Goal: Use online tool/utility: Utilize a website feature to perform a specific function

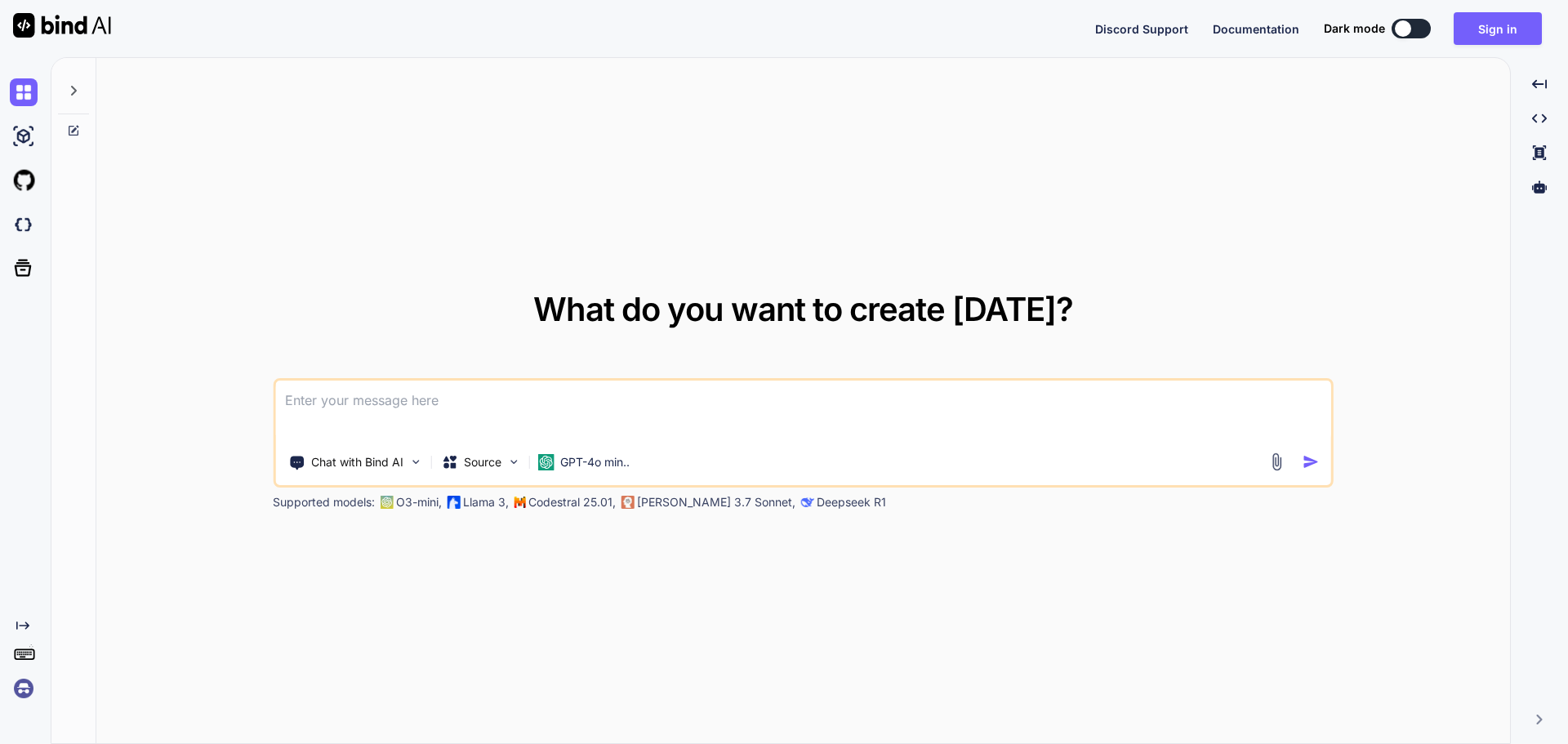
click at [636, 422] on textarea at bounding box center [803, 411] width 1056 height 61
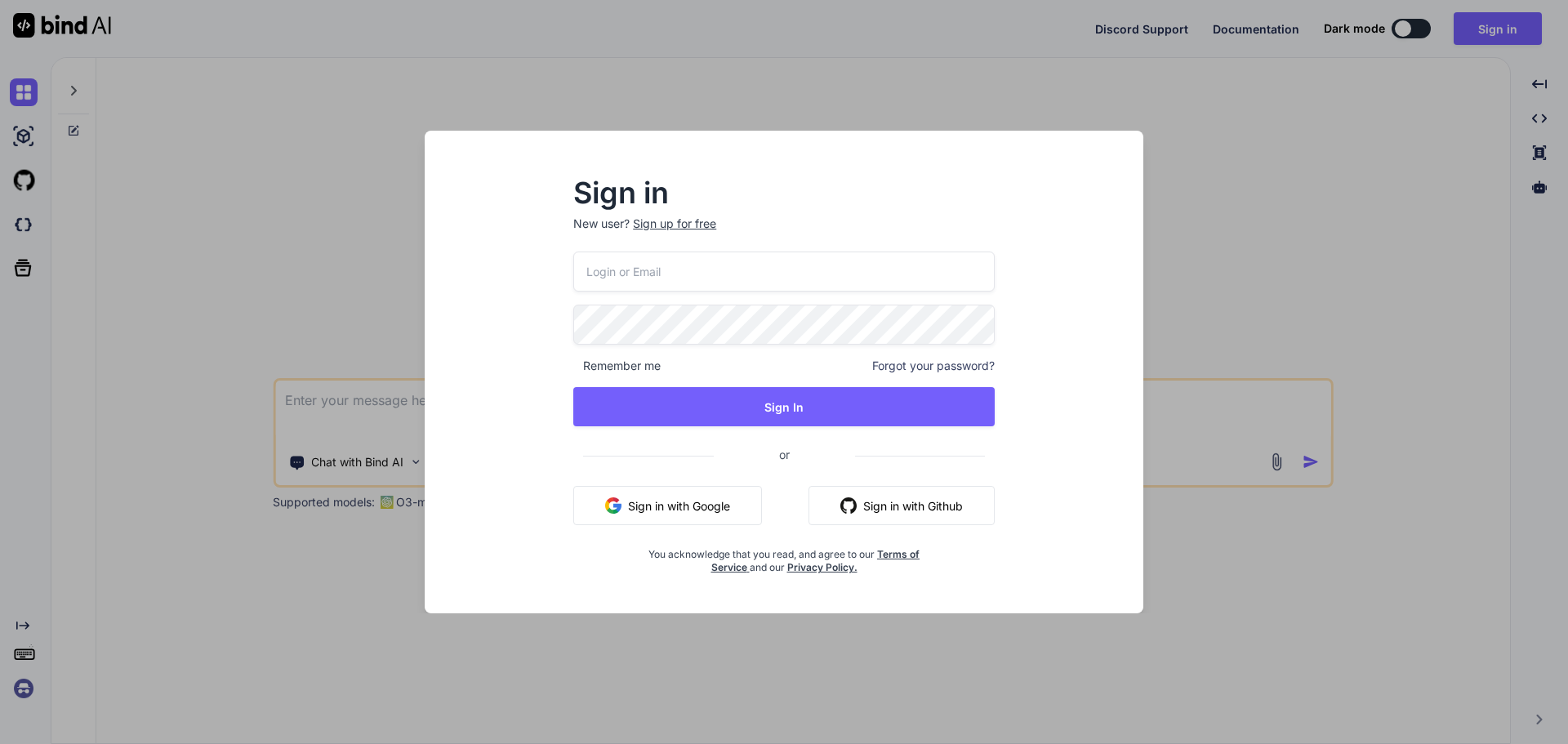
click at [606, 270] on input "email" at bounding box center [784, 272] width 421 height 40
paste input "[EMAIL_ADDRESS][DOMAIN_NAME]"
type input "[EMAIL_ADDRESS][DOMAIN_NAME]"
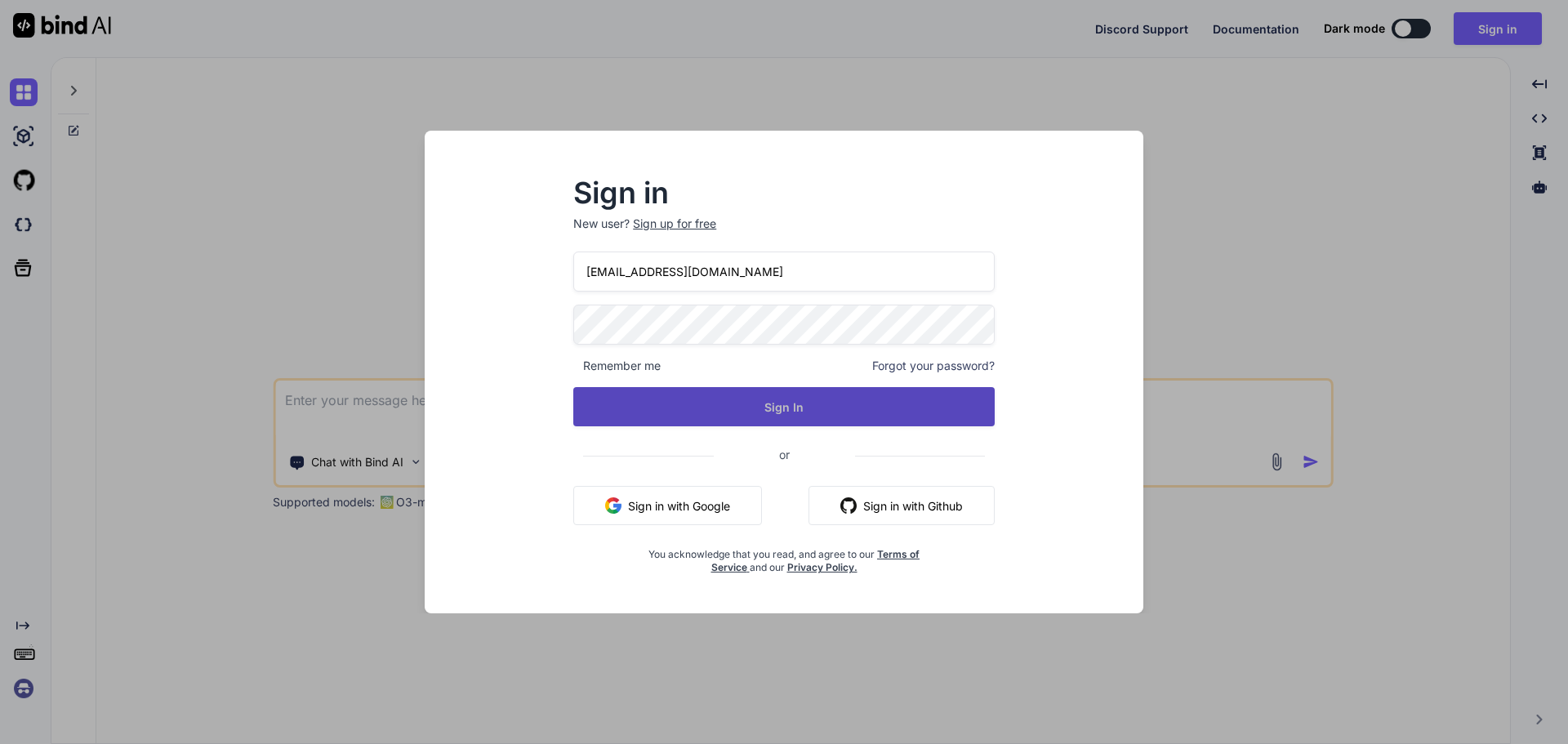
click at [628, 388] on button "Sign In" at bounding box center [784, 407] width 421 height 39
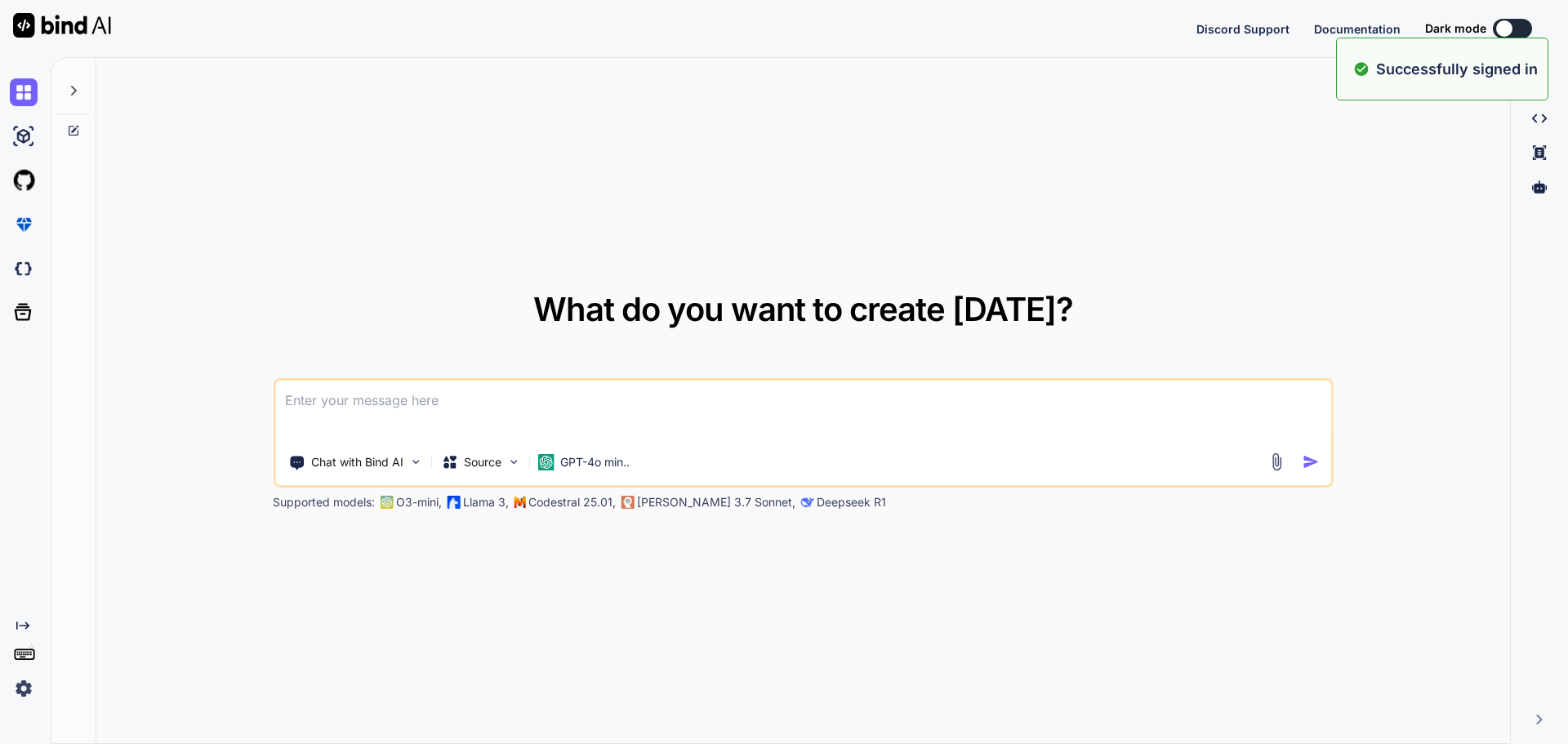
click at [548, 414] on textarea at bounding box center [803, 411] width 1056 height 61
type textarea "w"
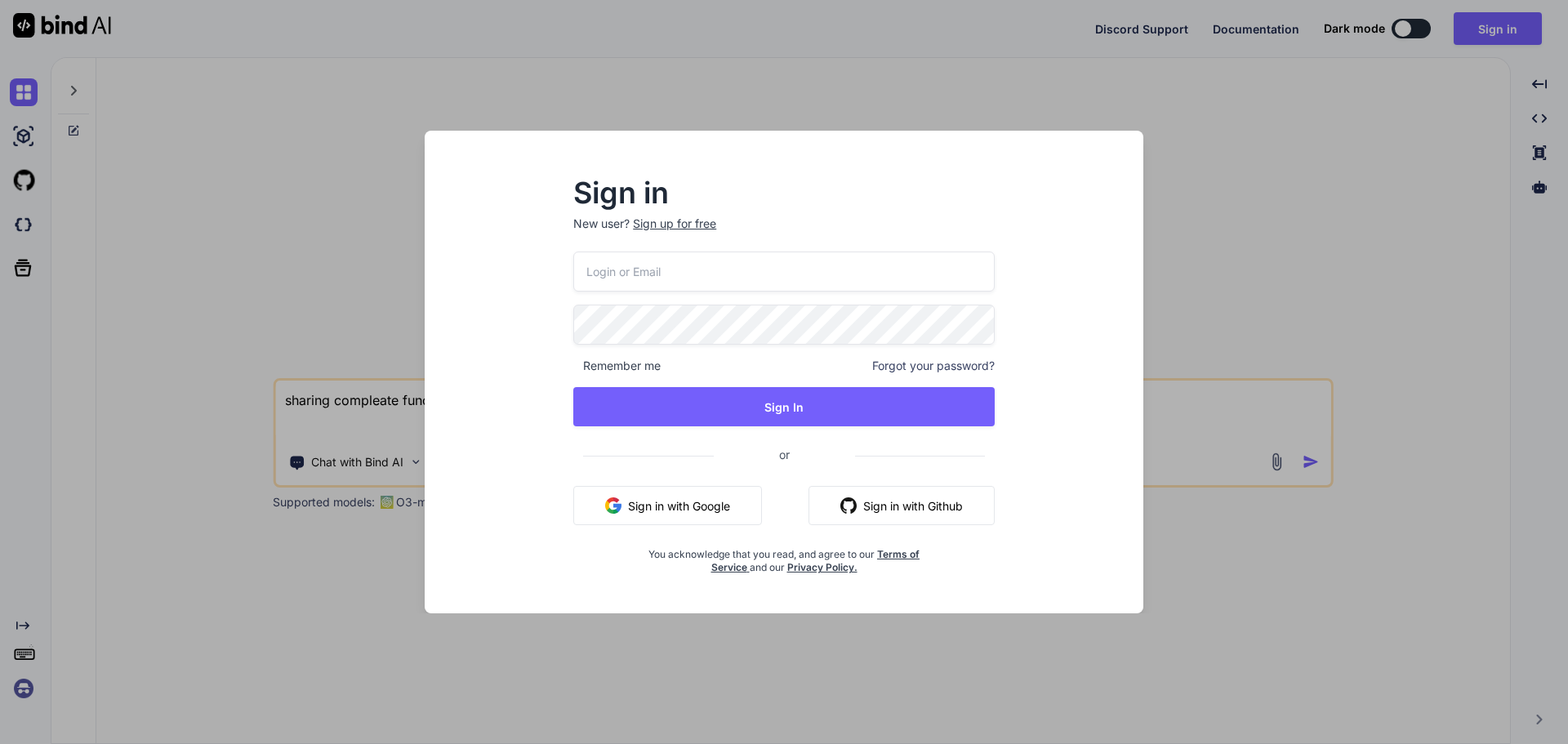
type textarea "sharing compleate functionlity and requerment like filter share e"
click at [818, 606] on div "Sign in New user? Sign up for free Remember me Forgot your password? Sign In or…" at bounding box center [784, 387] width 693 height 453
click at [738, 276] on input "email" at bounding box center [784, 272] width 421 height 40
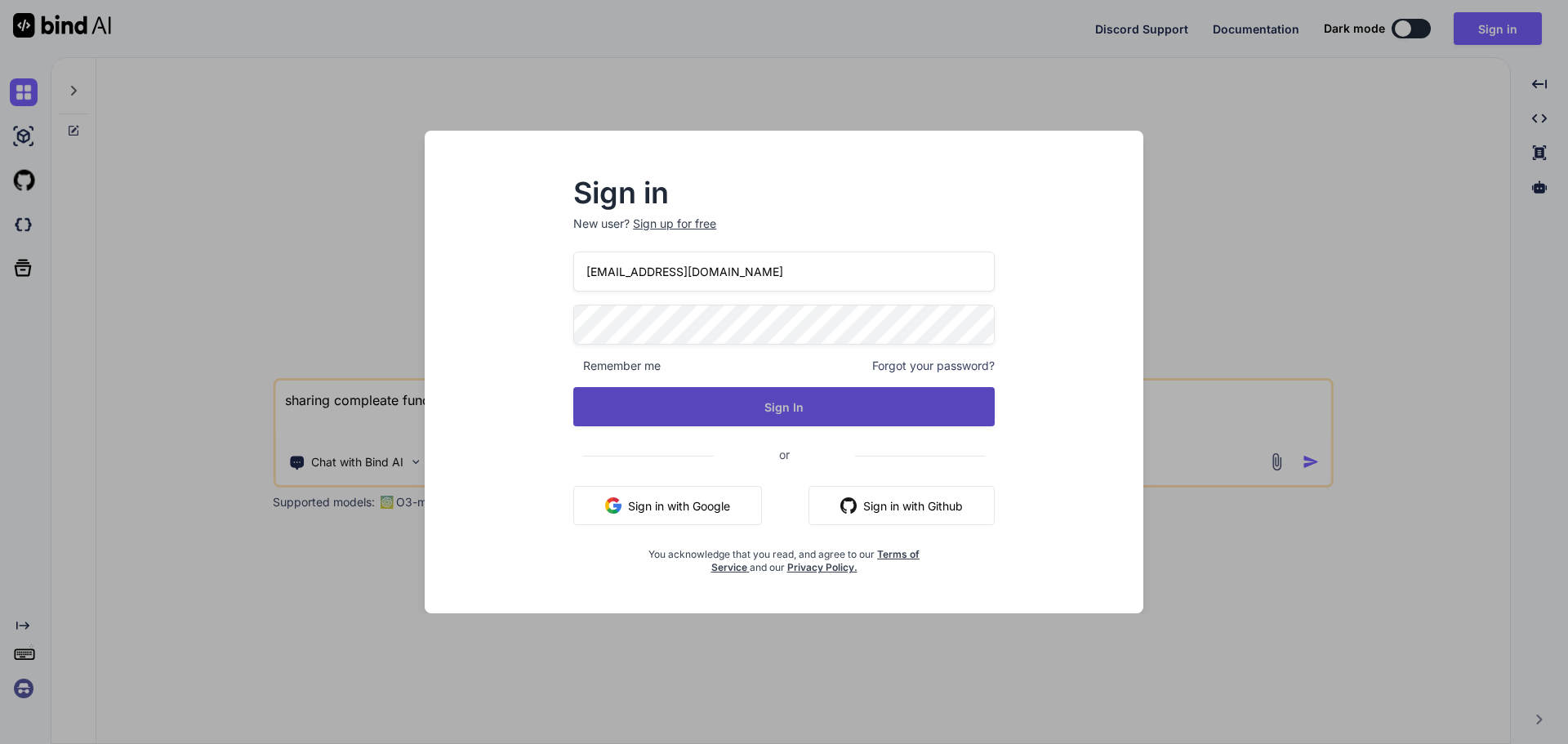
click at [681, 398] on button "Sign In" at bounding box center [784, 407] width 421 height 39
click at [682, 407] on button "Sign In" at bounding box center [784, 407] width 421 height 39
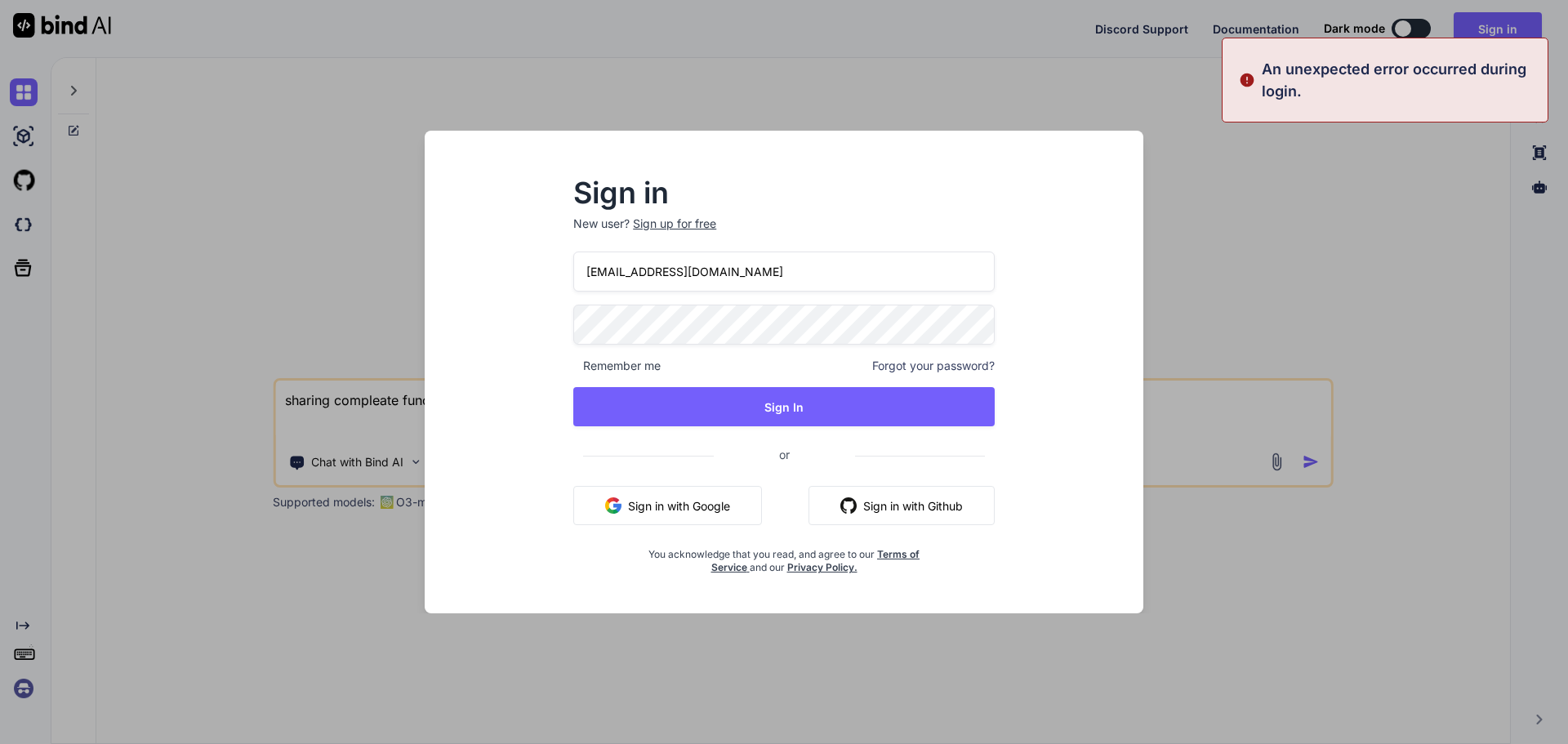
click at [710, 301] on div "[EMAIL_ADDRESS][DOMAIN_NAME] Remember me Forgot your password? Sign In or Sign …" at bounding box center [784, 413] width 421 height 323
drag, startPoint x: 802, startPoint y: 278, endPoint x: 547, endPoint y: 278, distance: 255.0
click at [547, 278] on div "Sign in New user? Sign up for free [EMAIL_ADDRESS][DOMAIN_NAME] Remember me For…" at bounding box center [784, 377] width 474 height 394
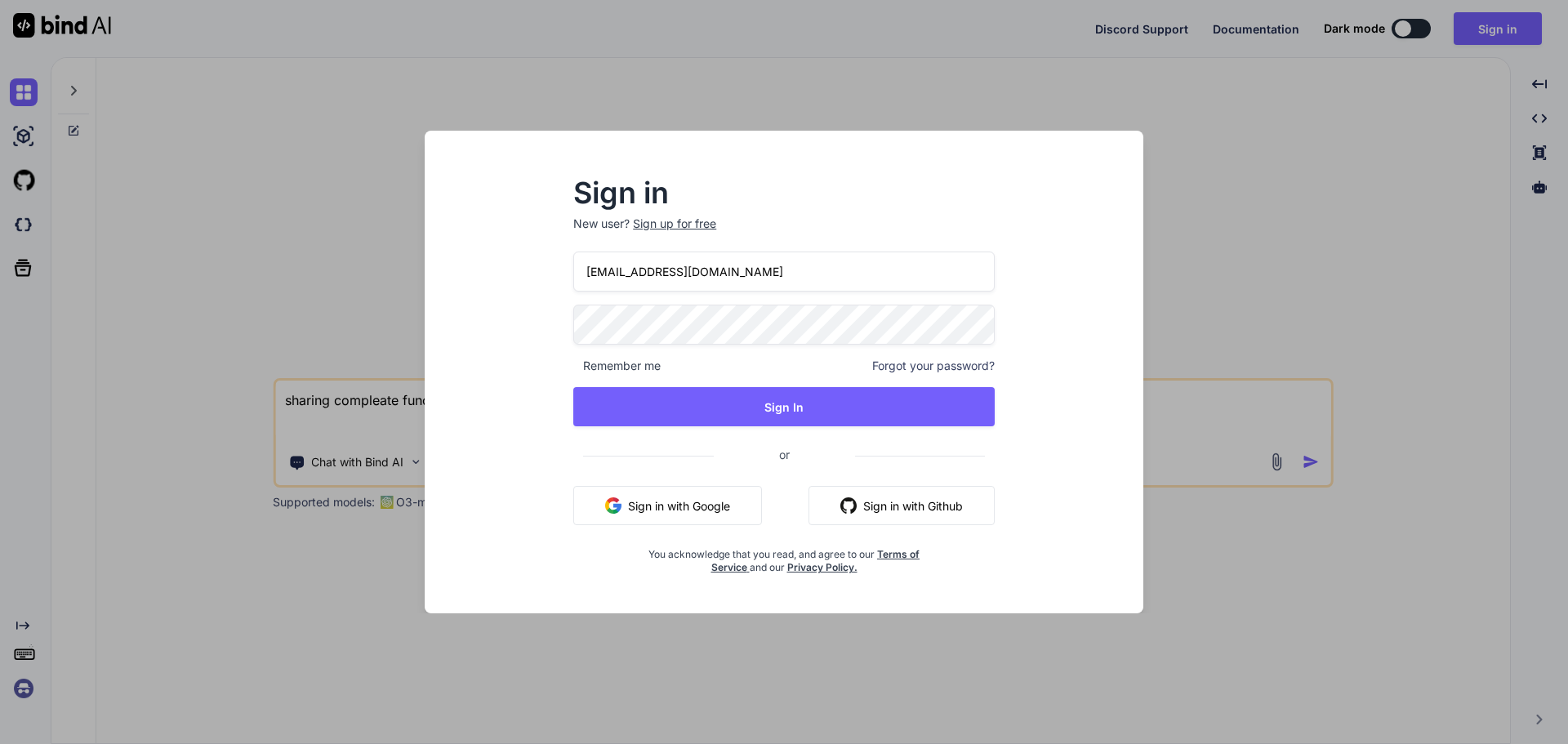
paste input "ScriptcoTest123"
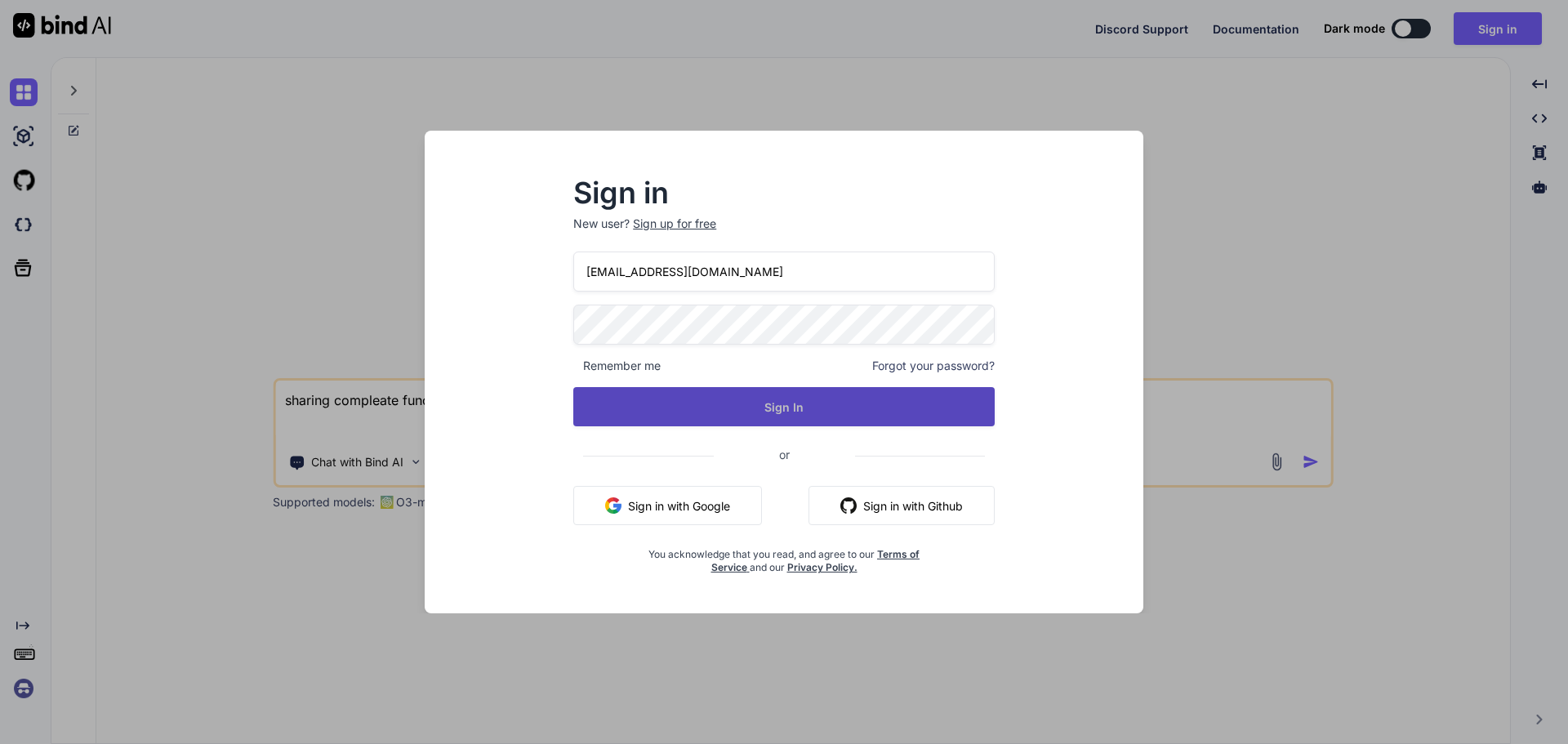
type input "[EMAIL_ADDRESS][DOMAIN_NAME]"
click at [737, 409] on button "Sign In" at bounding box center [784, 407] width 421 height 39
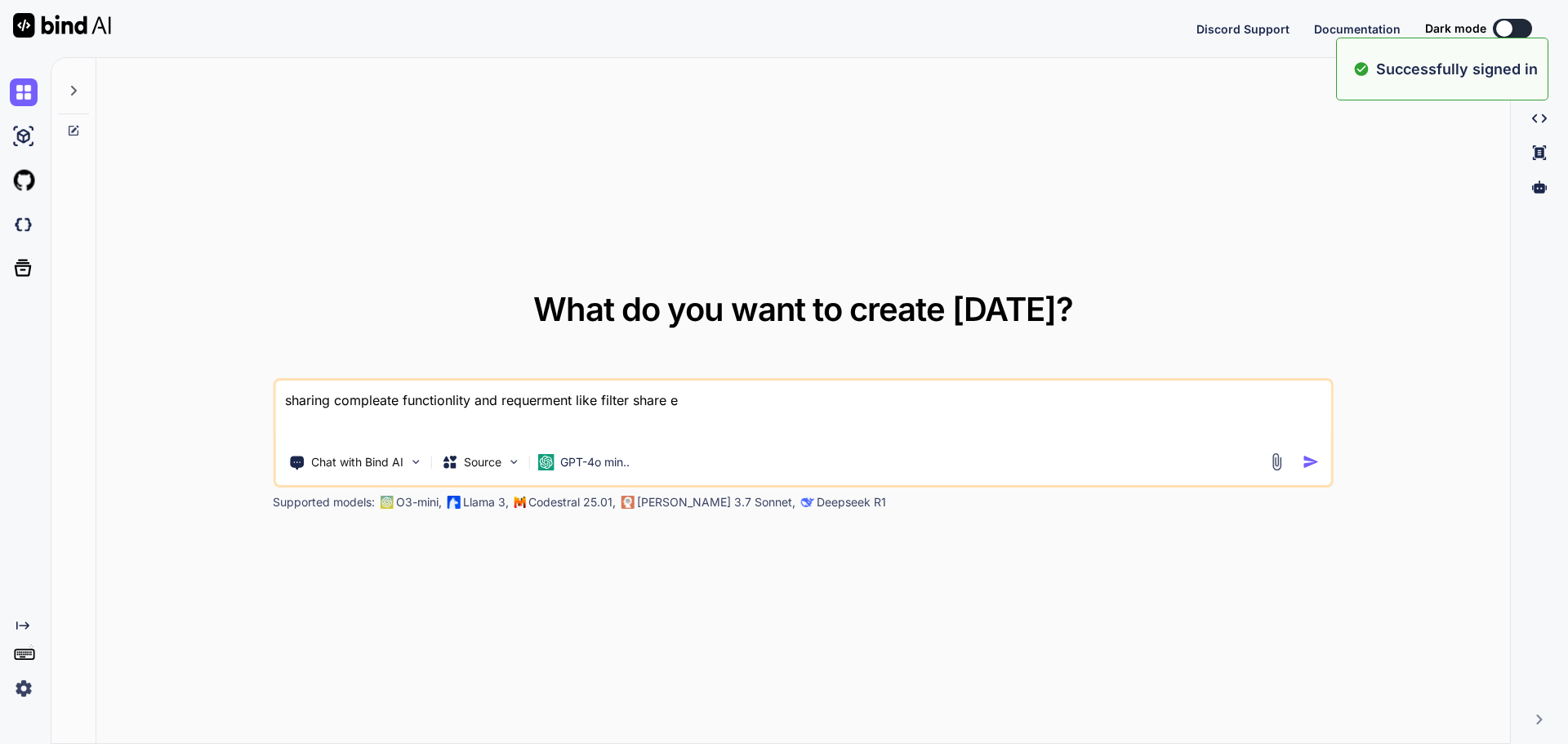
click at [702, 406] on textarea "sharing compleate functionlity and requerment like filter share e" at bounding box center [803, 411] width 1056 height 61
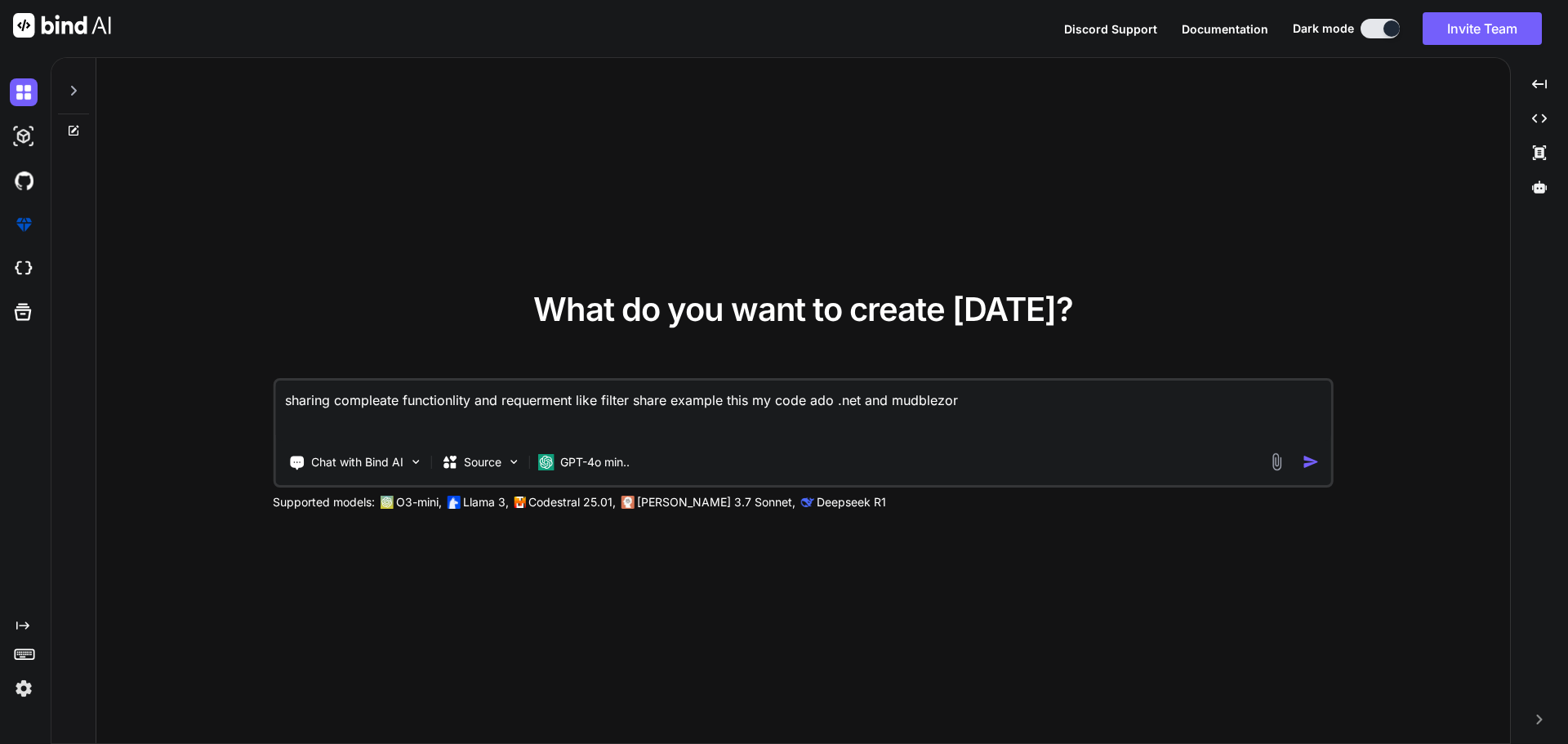
paste textarea "@using SupportLibrary.Data.Filter @using SupportLibrary.Models.Filters @inject …"
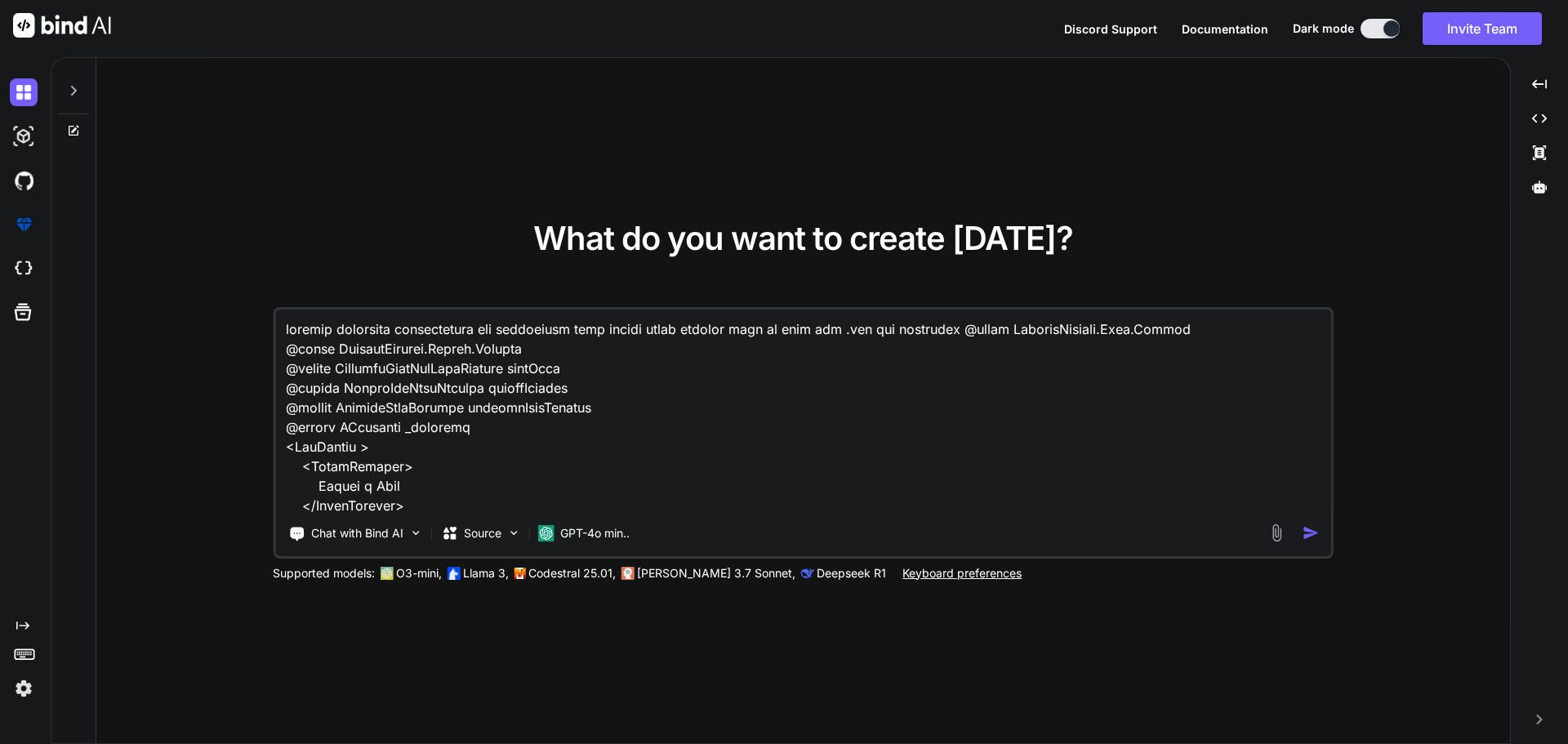
scroll to position [2728, 0]
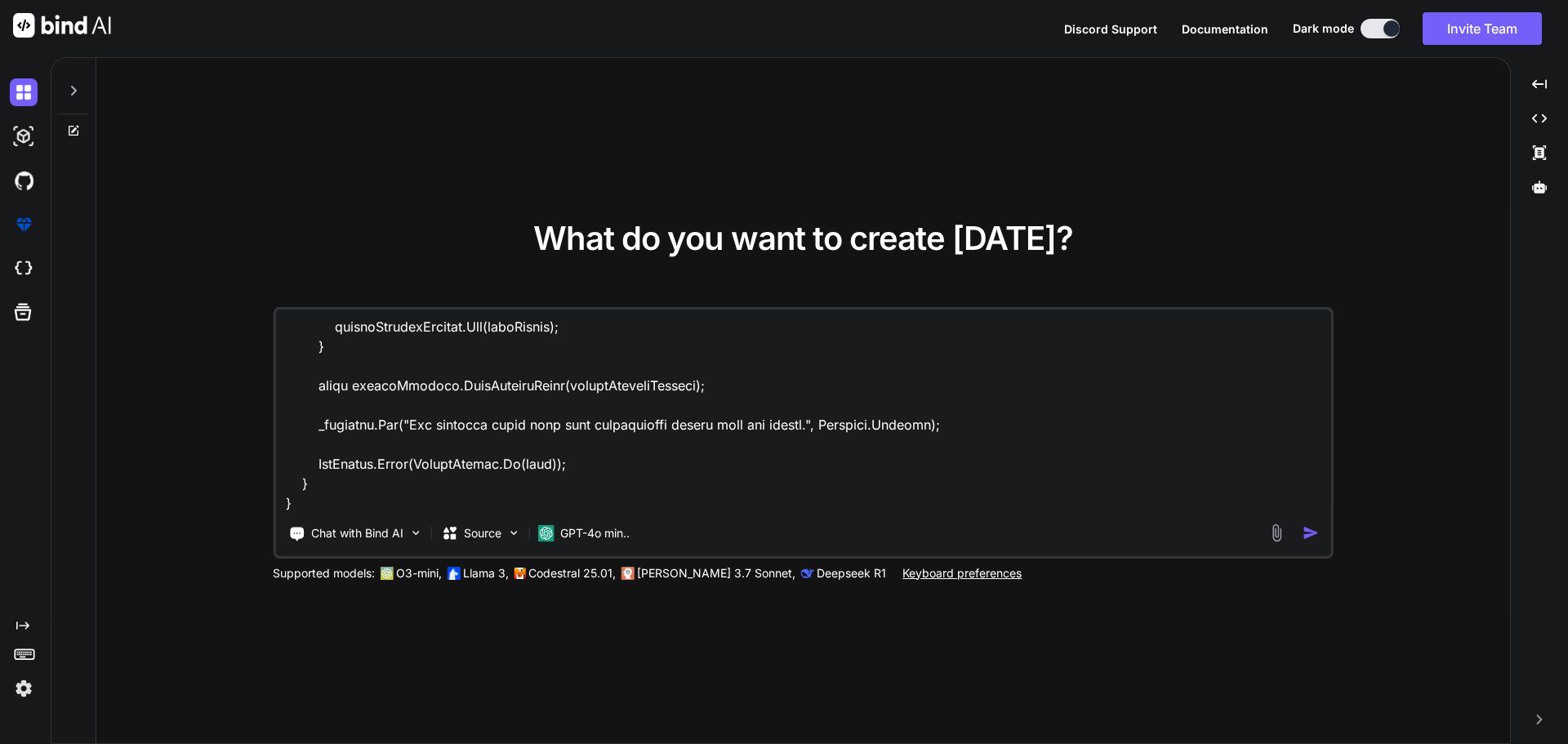
paste textarea "public async Task SaveFiltersAsync(List<SaveFilter> filters) { string connectio…"
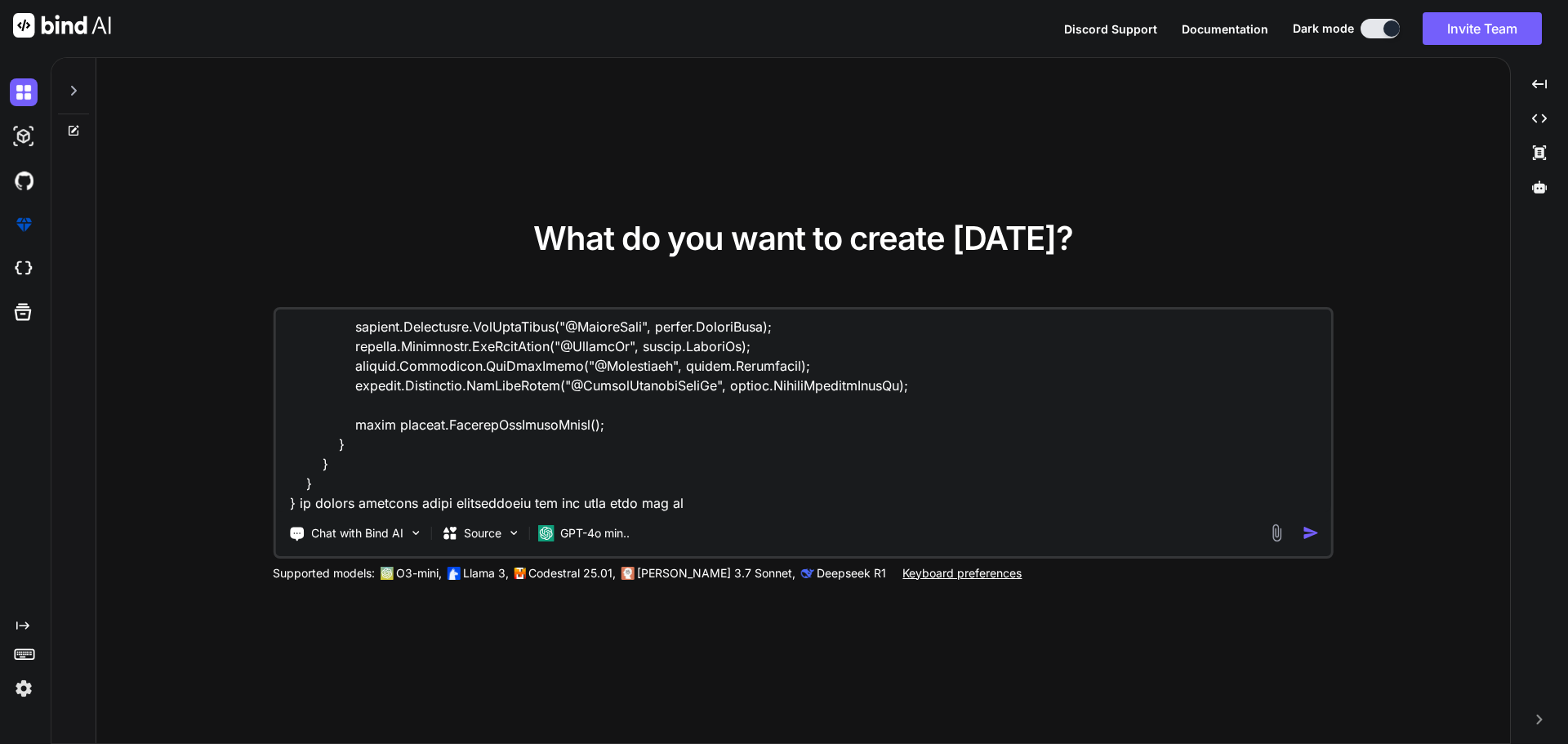
type textarea "sharing compleate functionlity and requerment like filter share example this my…"
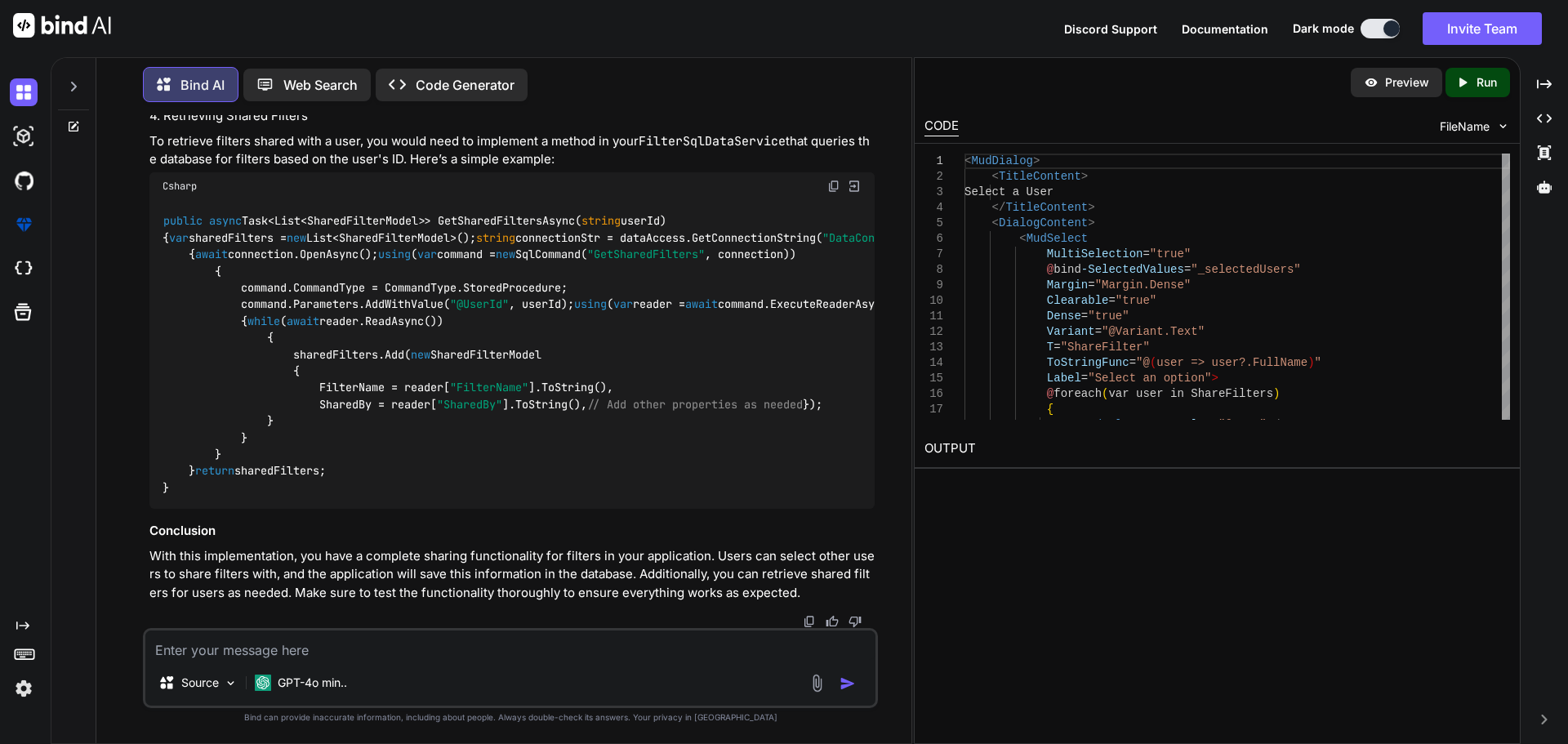
scroll to position [3738, 0]
click at [536, 213] on code "public async Task<List<SharedFilterModel>> GetSharedFiltersAsync( string userId…" at bounding box center [744, 355] width 1163 height 284
click at [587, 247] on span ""GetSharedFilters"" at bounding box center [646, 254] width 118 height 15
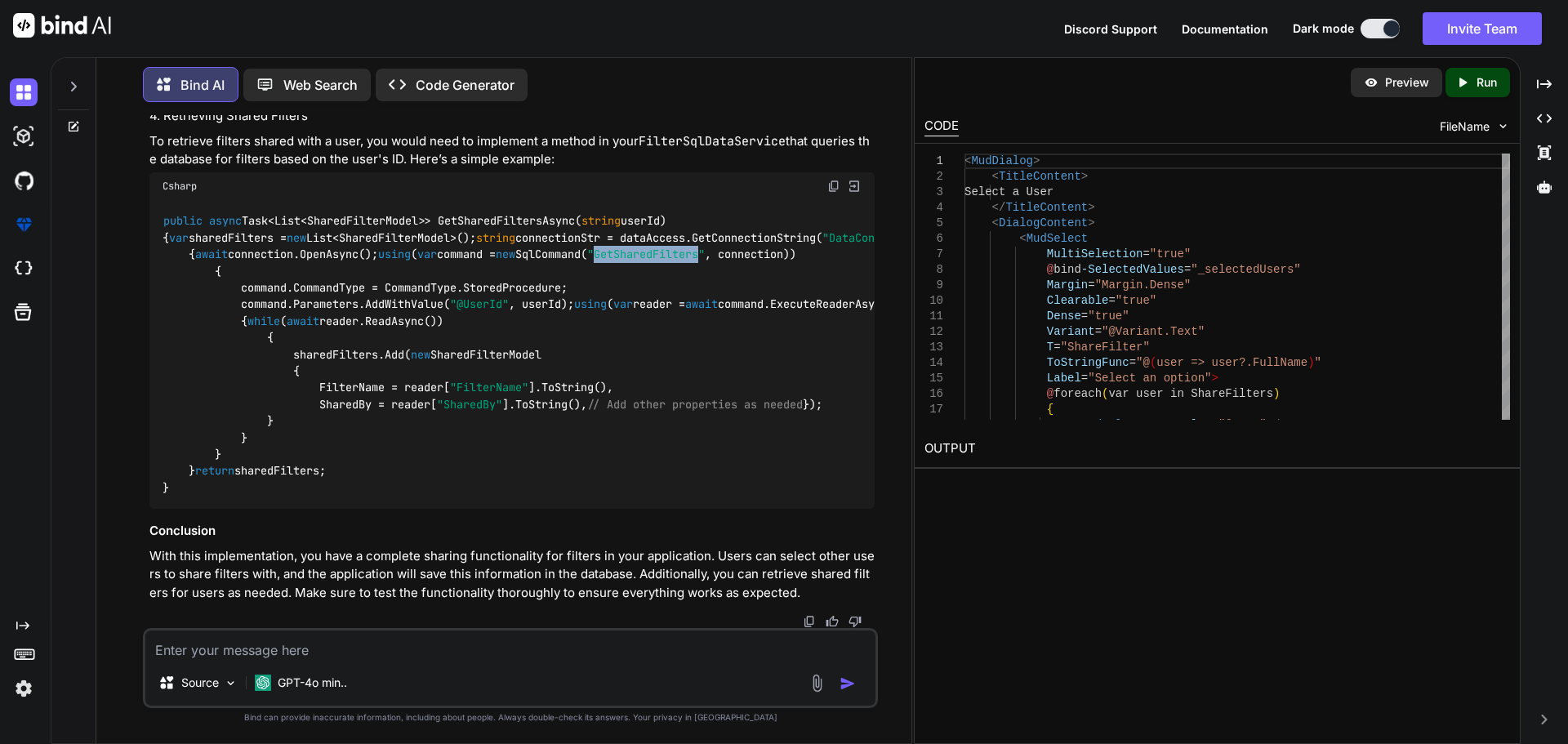
copy span "GetSharedFilters"
click at [284, 631] on textarea at bounding box center [510, 645] width 730 height 29
paste textarea "GetSharedFilters"
type textarea "GetSharedFilters"
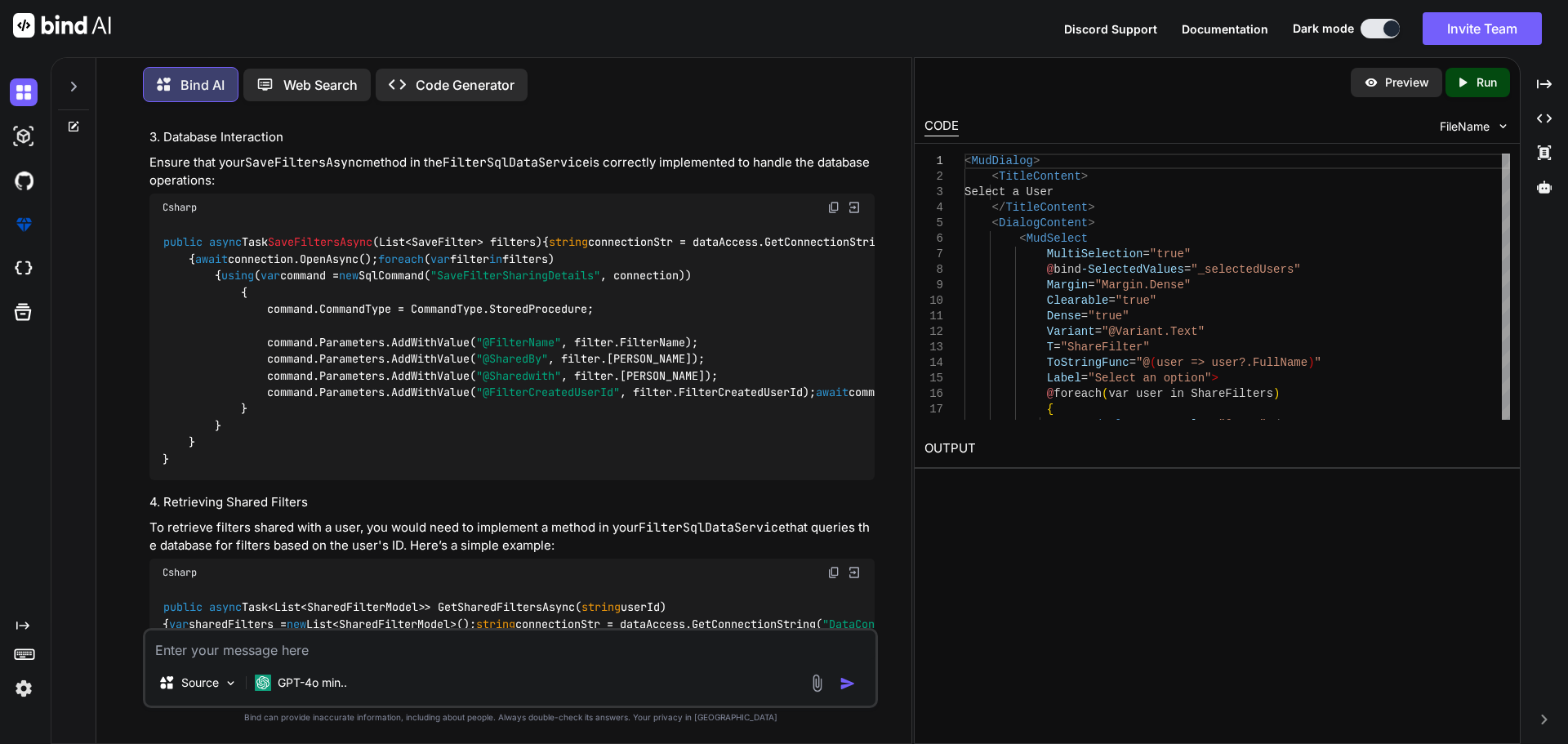
scroll to position [2523, 0]
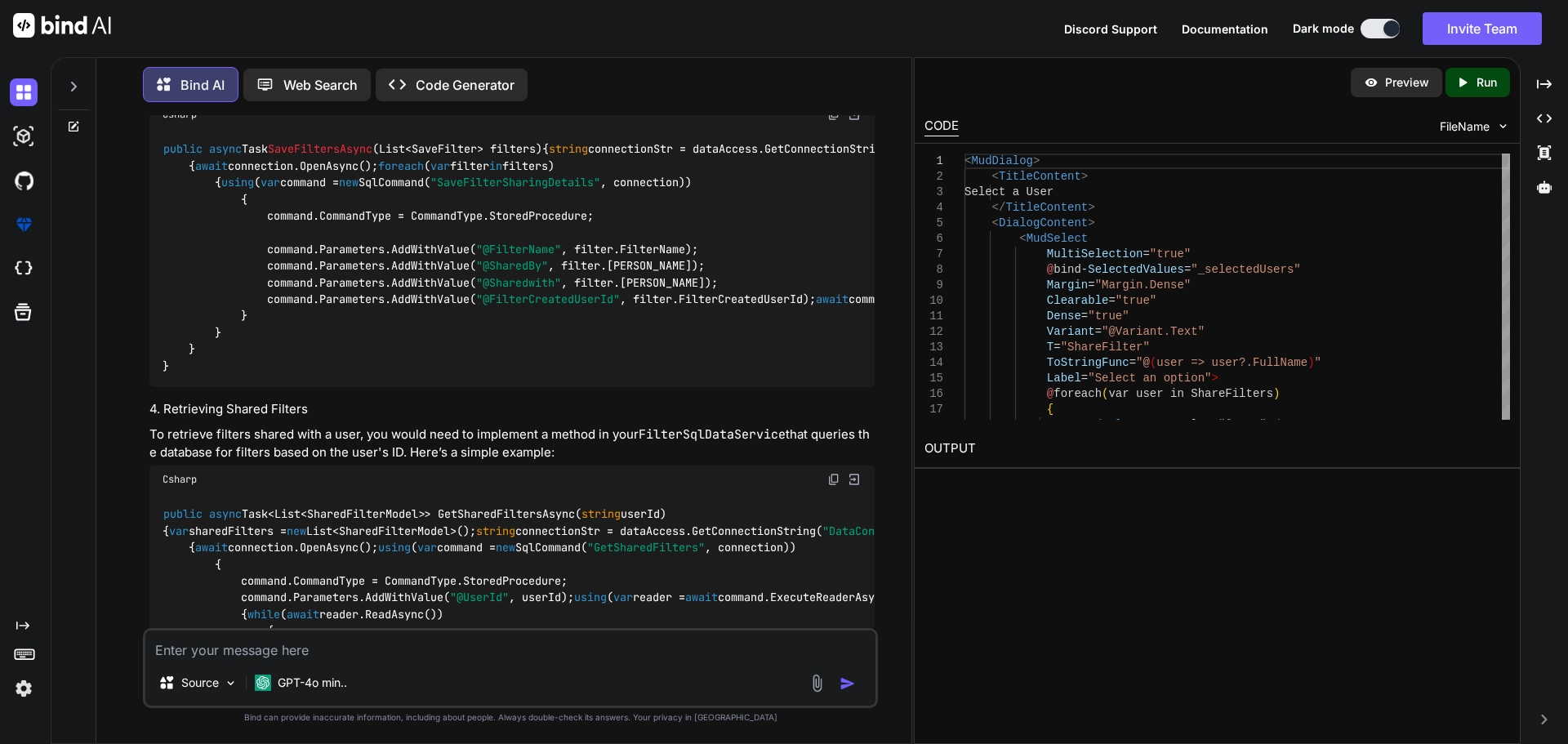
drag, startPoint x: 503, startPoint y: 437, endPoint x: 299, endPoint y: 427, distance: 204.2
drag, startPoint x: 243, startPoint y: 425, endPoint x: 493, endPoint y: 425, distance: 250.0
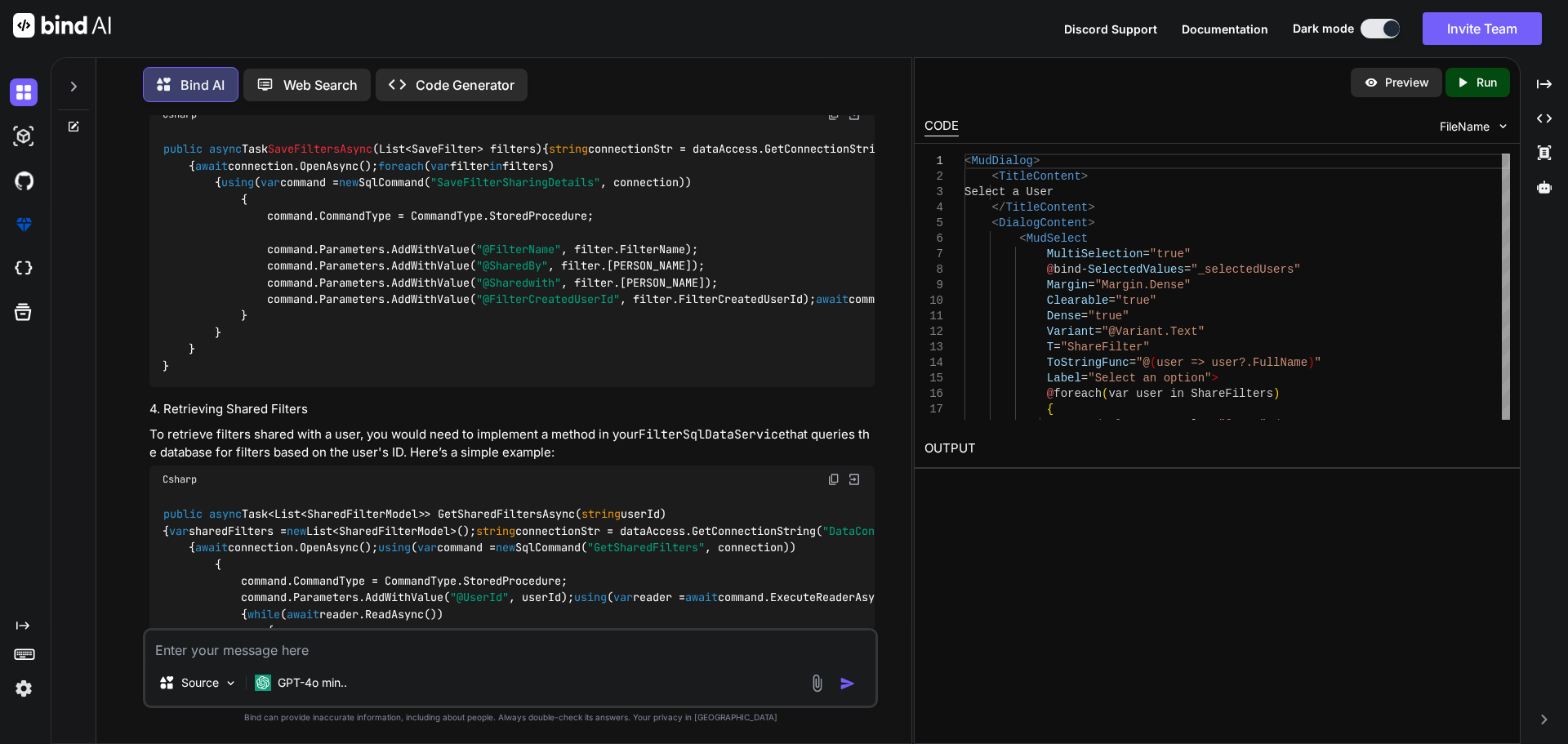
copy code "filterSharingDetails.Add(saveFilter);"
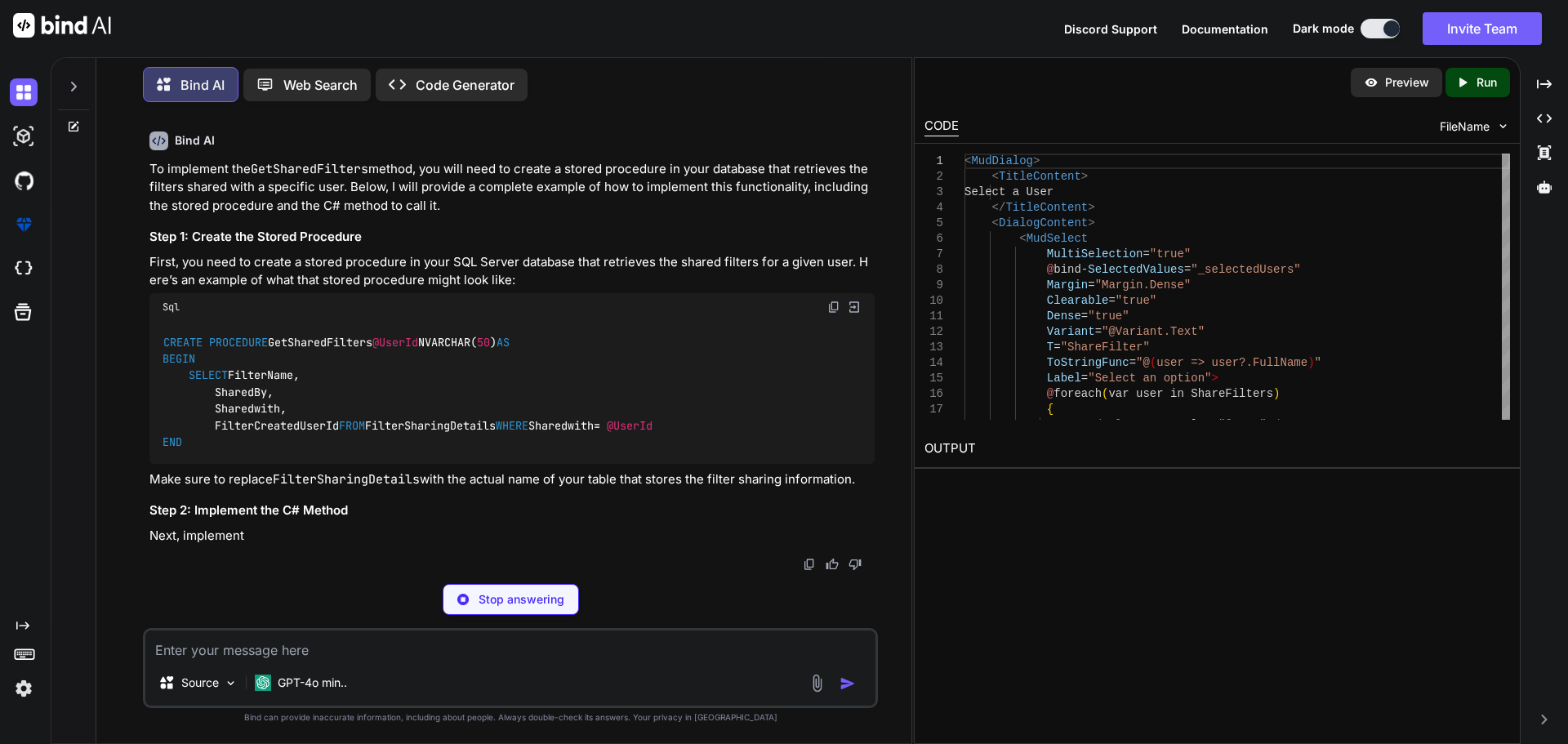
scroll to position [4422, 0]
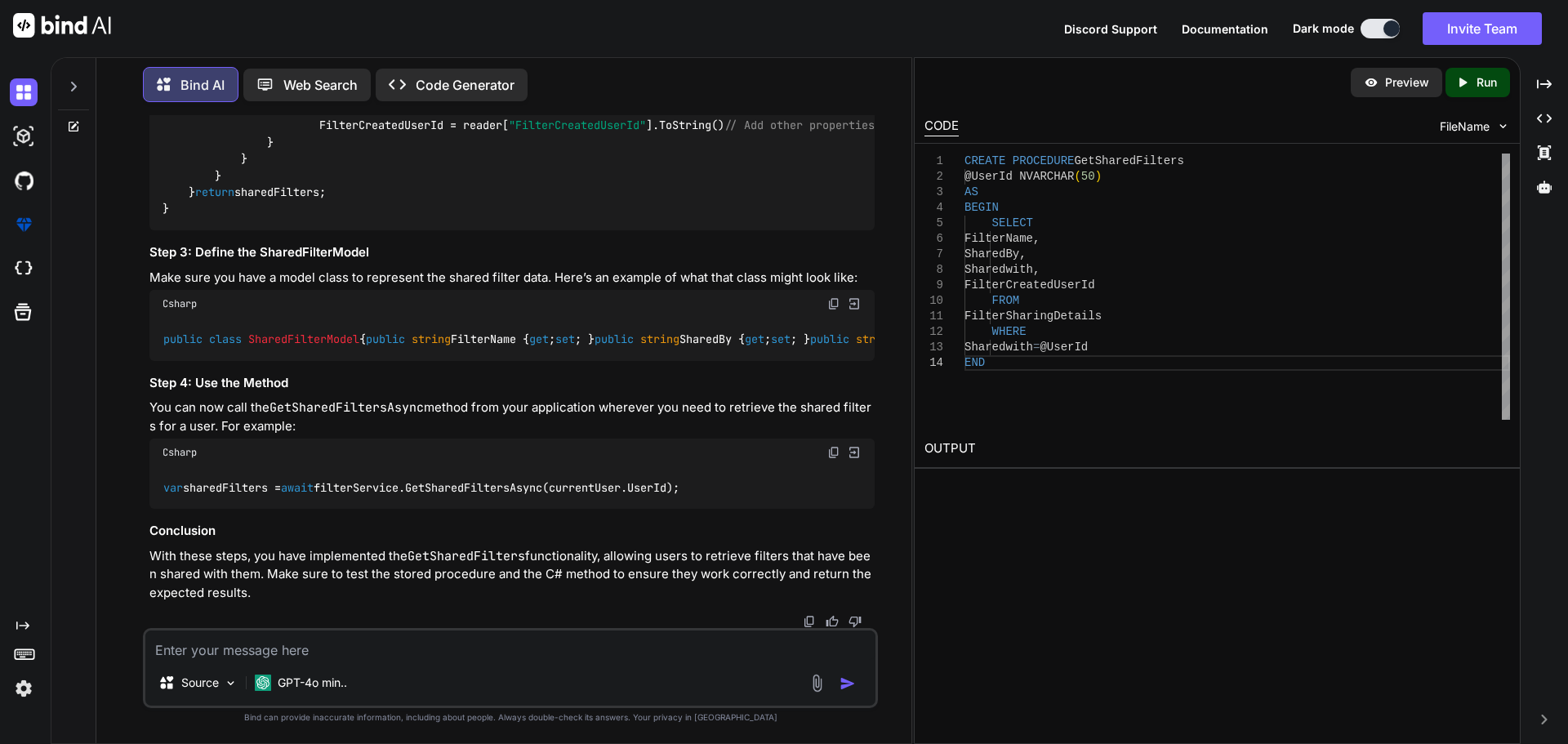
drag, startPoint x: 182, startPoint y: 445, endPoint x: 115, endPoint y: 229, distance: 226.2
click at [115, 229] on div "You Bind AI To create a complete sharing functionality for filters in your appl…" at bounding box center [510, 429] width 802 height 628
